Goal: Use online tool/utility: Utilize a website feature to perform a specific function

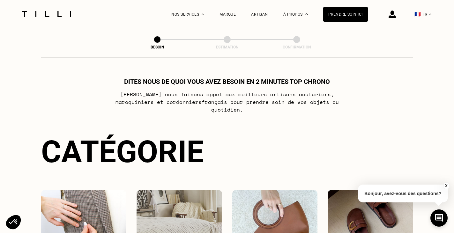
select select "FR"
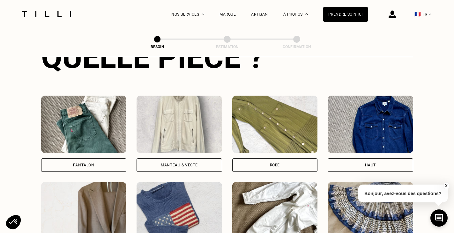
scroll to position [266, 0]
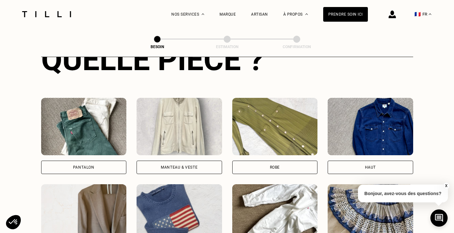
click at [190, 137] on img at bounding box center [180, 126] width 86 height 57
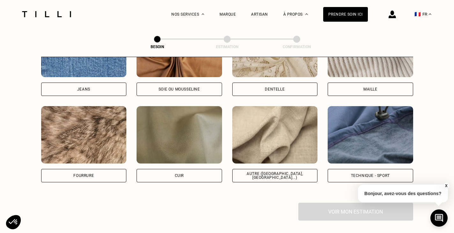
scroll to position [733, 0]
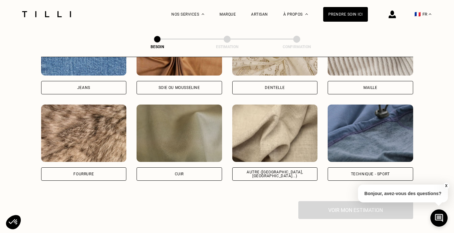
click at [288, 170] on div "Autre ([GEOGRAPHIC_DATA], [GEOGRAPHIC_DATA]...)" at bounding box center [275, 174] width 75 height 8
select select "FR"
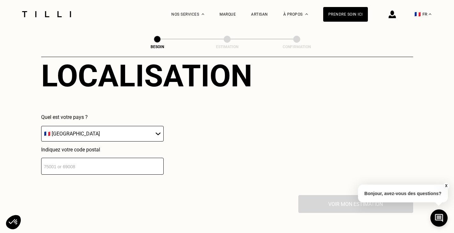
scroll to position [900, 0]
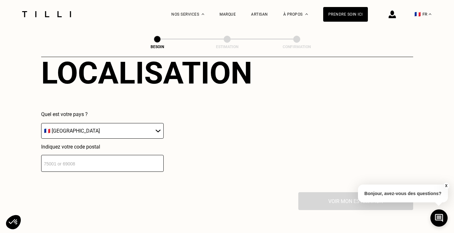
click at [120, 157] on input "number" at bounding box center [102, 163] width 123 height 17
type input "75013"
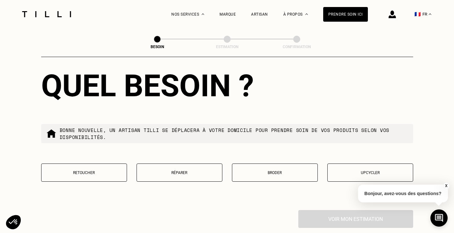
scroll to position [1045, 0]
click at [105, 170] on p "Retoucher" at bounding box center [84, 172] width 79 height 4
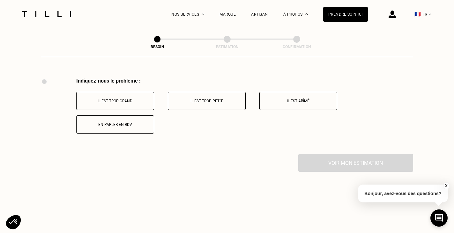
scroll to position [1177, 0]
click at [132, 100] on p "Il est trop grand" at bounding box center [115, 102] width 71 height 4
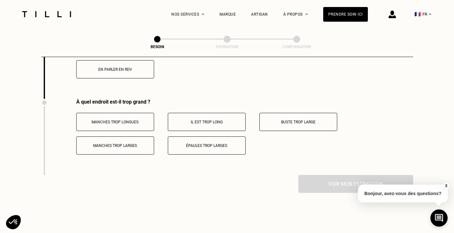
scroll to position [1254, 0]
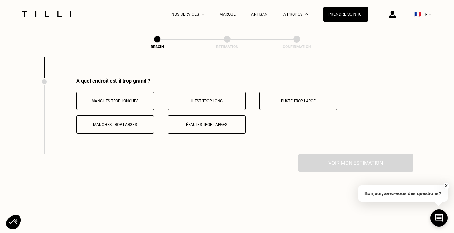
click at [181, 123] on p "Épaules trop larges" at bounding box center [206, 125] width 71 height 4
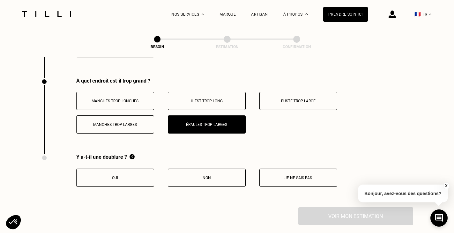
click at [135, 176] on p "Oui" at bounding box center [115, 178] width 71 height 4
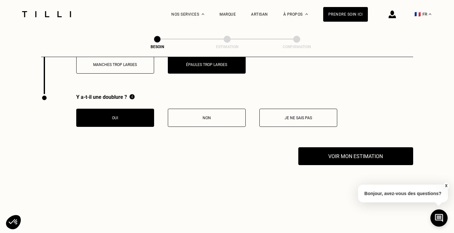
scroll to position [1315, 0]
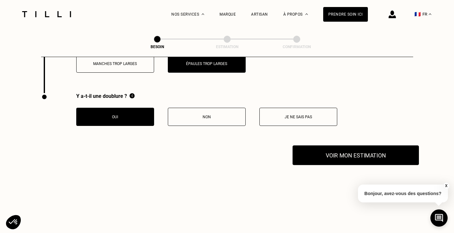
click at [351, 150] on button "Voir mon estimation" at bounding box center [356, 156] width 126 height 20
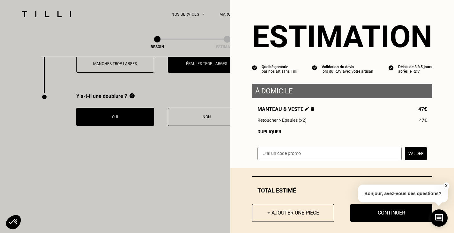
scroll to position [7, 0]
